Goal: Transaction & Acquisition: Subscribe to service/newsletter

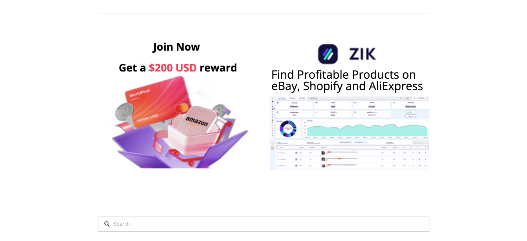
scroll to position [309, 0]
